Goal: Understand site structure: Understand site structure

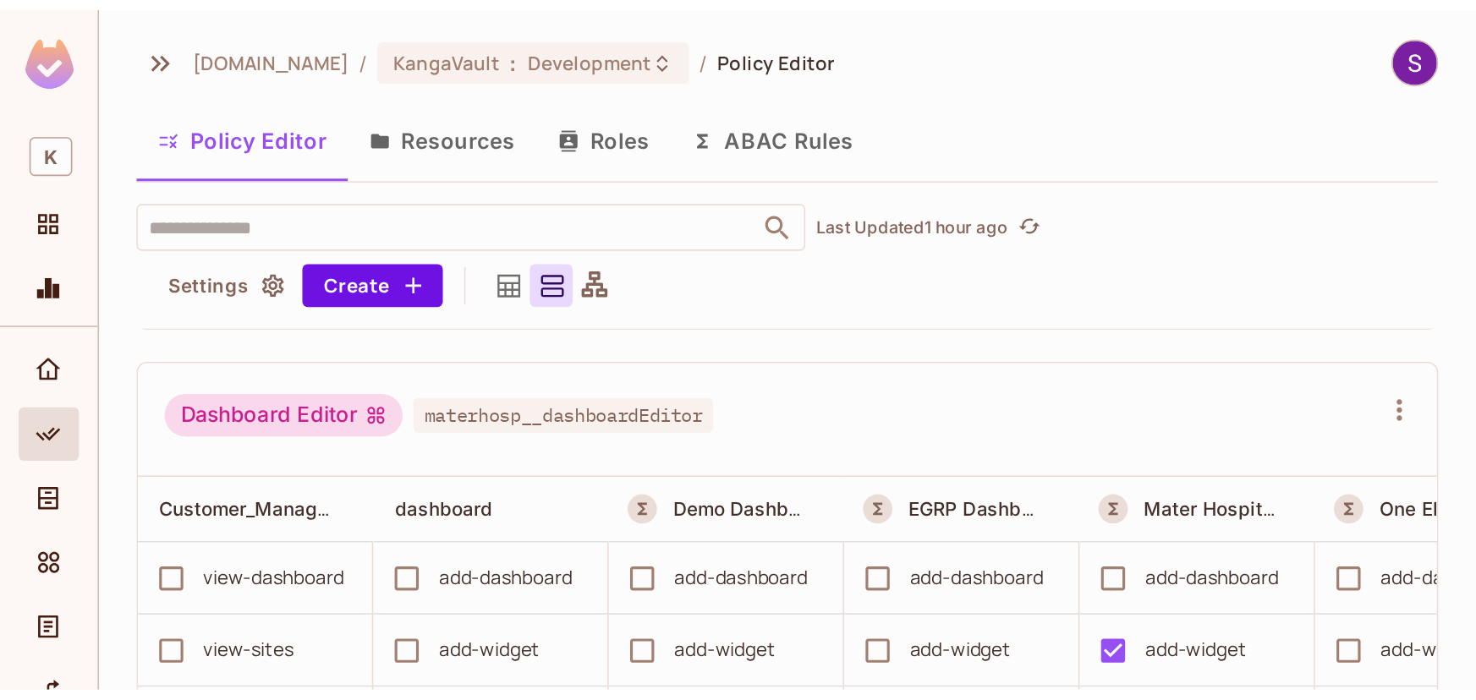
scroll to position [846, 0]
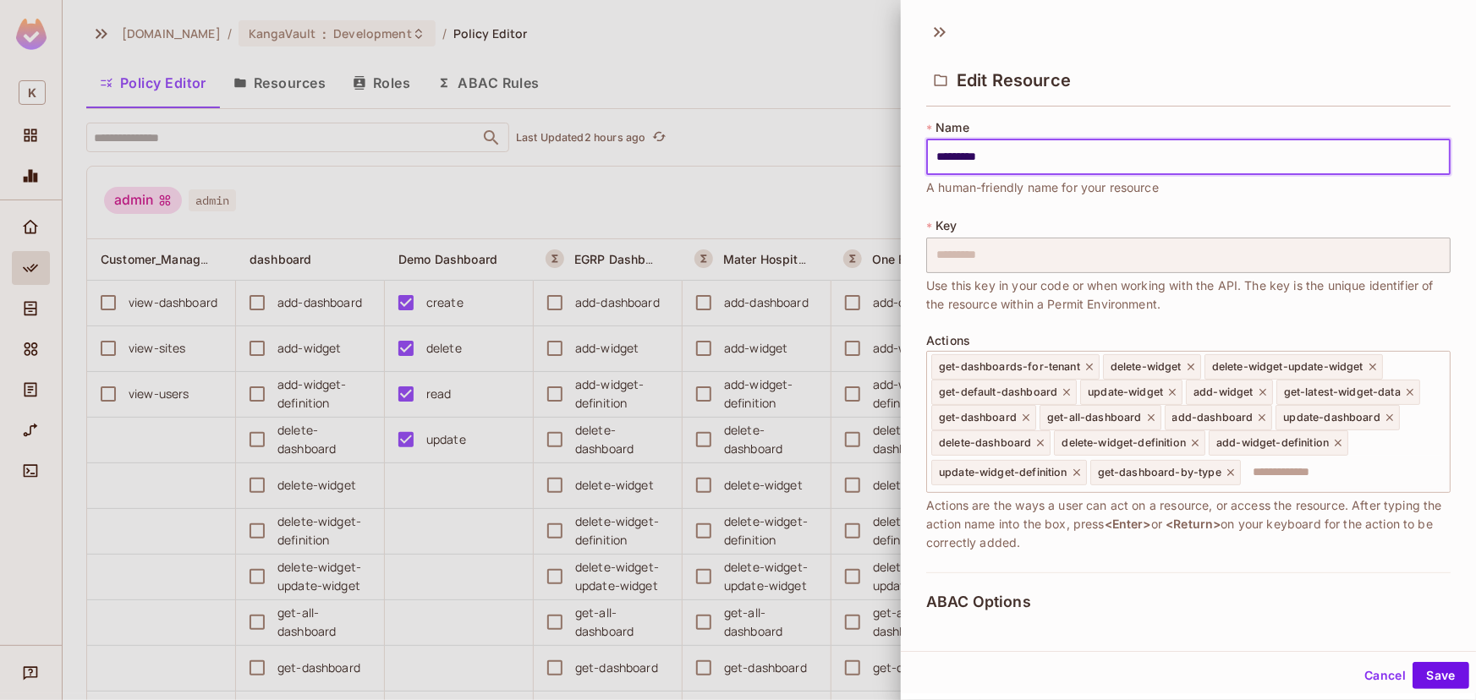
scroll to position [302, 0]
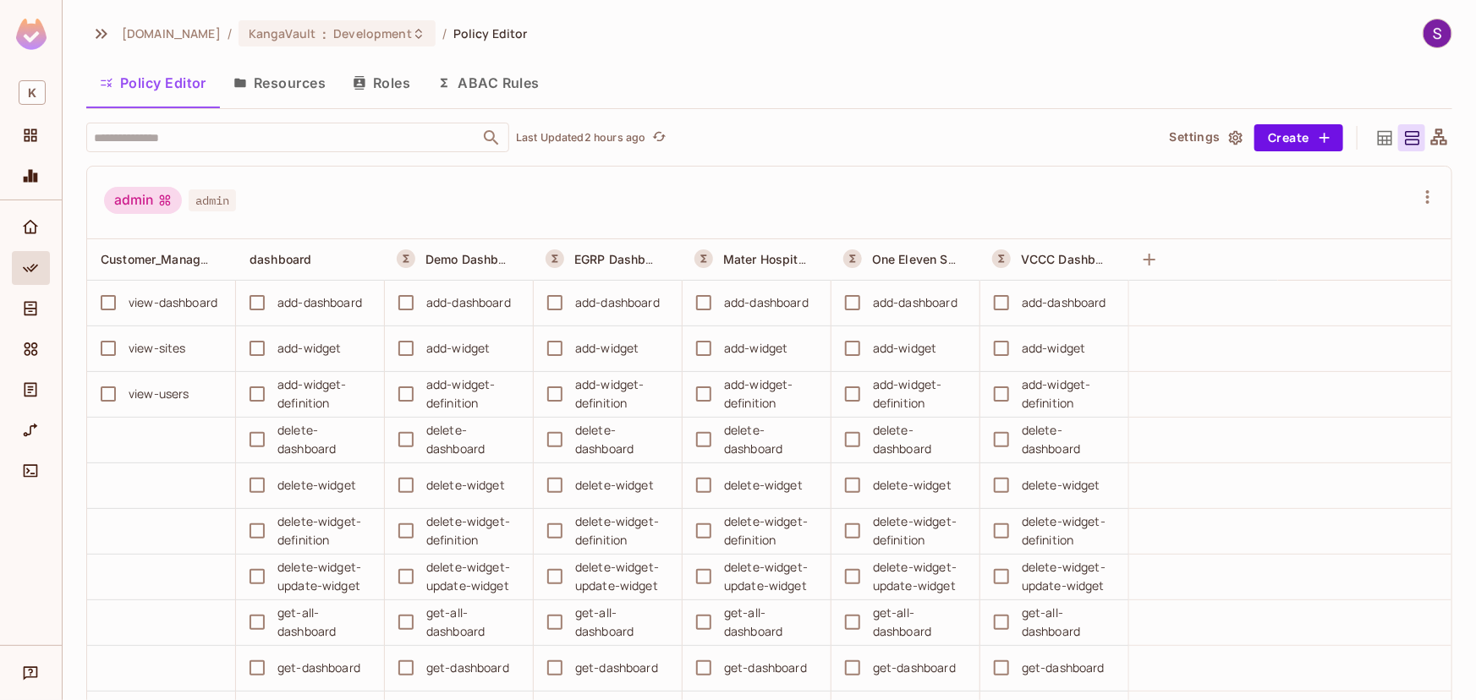
scroll to position [846, 0]
